Goal: Check status: Check status

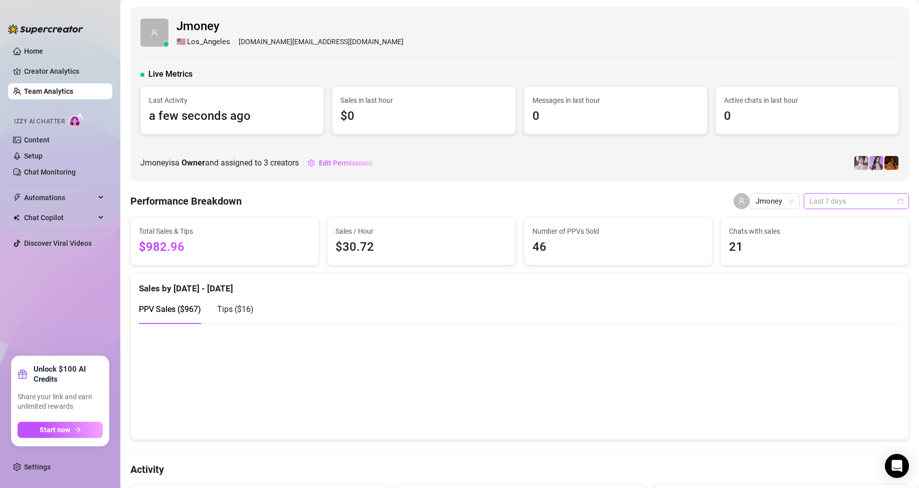
click at [836, 206] on span "Last 7 days" at bounding box center [856, 201] width 93 height 15
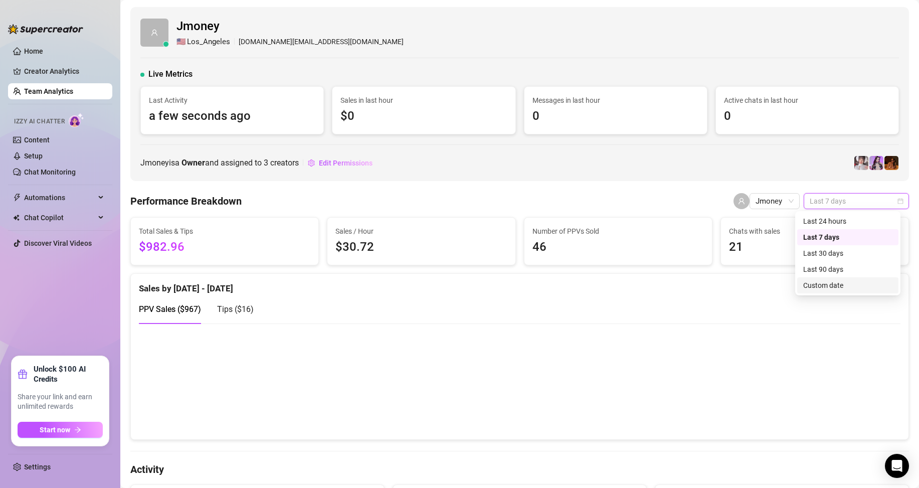
click at [827, 282] on div "Custom date" at bounding box center [847, 285] width 89 height 11
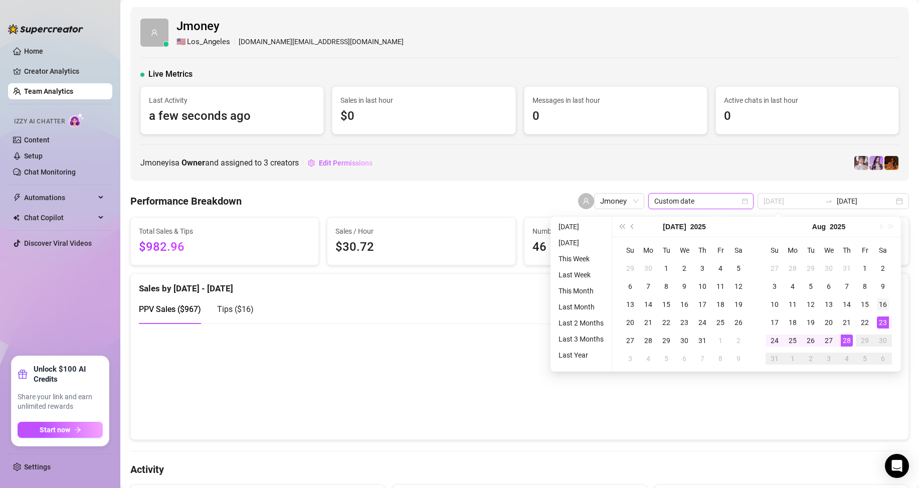
type input "2025-08-16"
click at [884, 307] on div "16" at bounding box center [883, 304] width 12 height 12
type input "2025-08-28"
click at [842, 338] on div "28" at bounding box center [847, 340] width 12 height 12
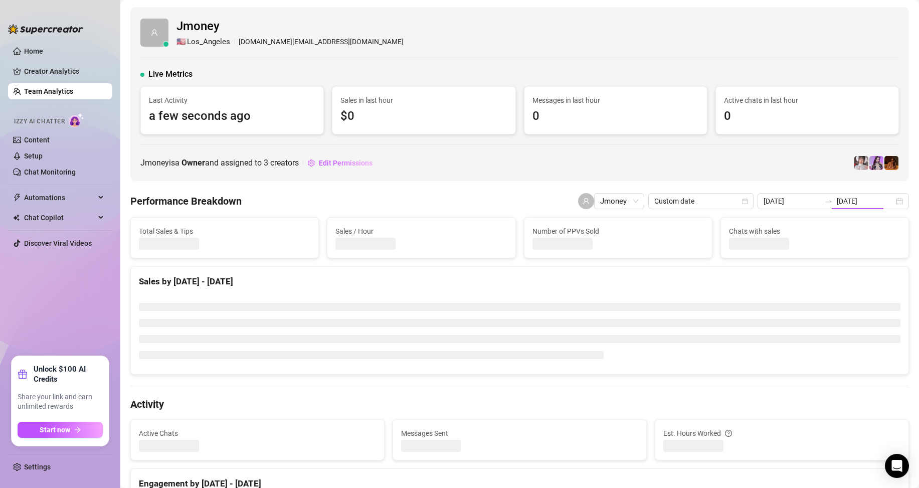
type input "2025-08-16"
